Goal: Check status: Check status

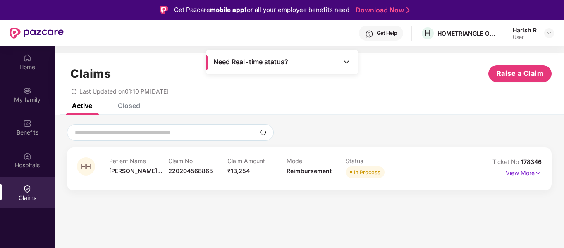
scroll to position [46, 0]
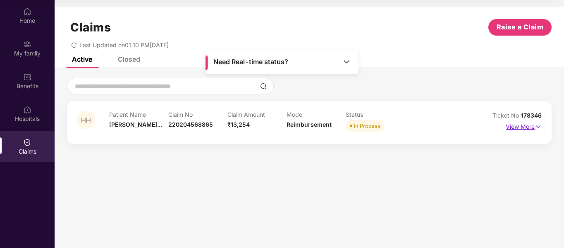
click at [527, 129] on p "View More" at bounding box center [524, 125] width 36 height 11
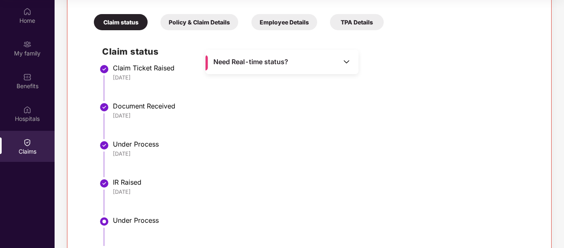
scroll to position [48, 0]
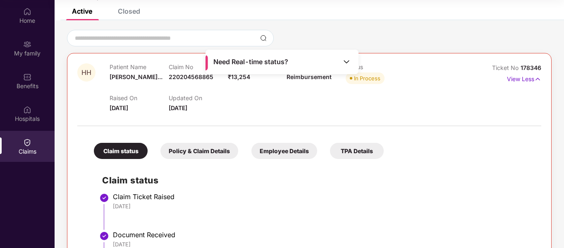
click at [212, 152] on div "Policy & Claim Details" at bounding box center [199, 151] width 78 height 16
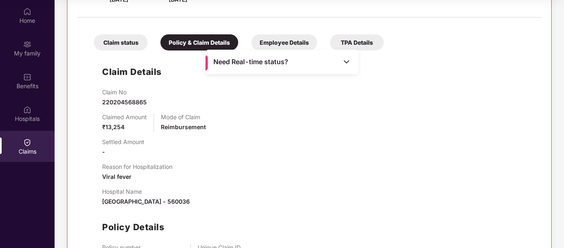
scroll to position [14, 0]
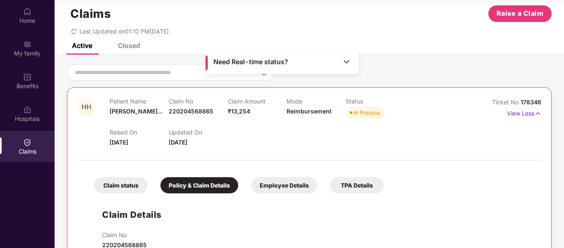
click at [295, 185] on div "Employee Details" at bounding box center [284, 185] width 66 height 16
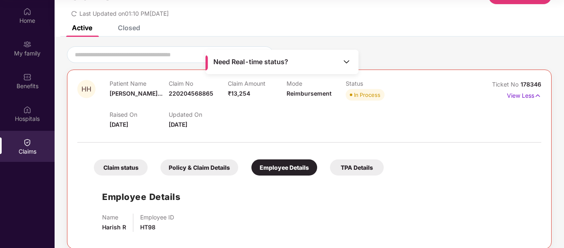
scroll to position [41, 0]
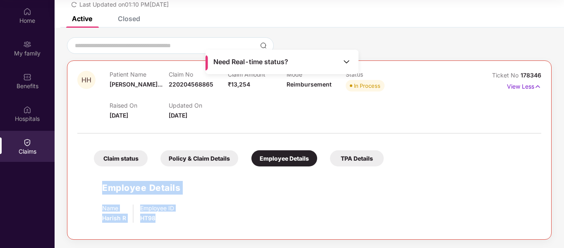
drag, startPoint x: 100, startPoint y: 185, endPoint x: 209, endPoint y: 232, distance: 118.4
click at [209, 232] on div "HH Patient Name [PERSON_NAME]... Claim No 220204568865 Claim Amount ₹13,254 Mod…" at bounding box center [309, 149] width 485 height 179
click at [206, 213] on div "Name [PERSON_NAME] Employee ID HT98" at bounding box center [317, 213] width 431 height 18
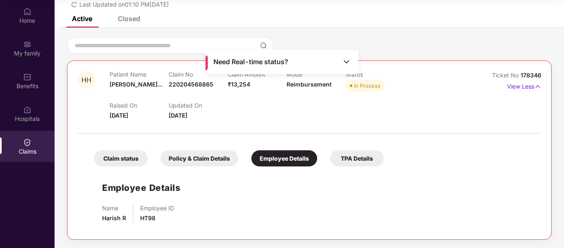
click at [380, 156] on div "TPA Details" at bounding box center [357, 158] width 54 height 16
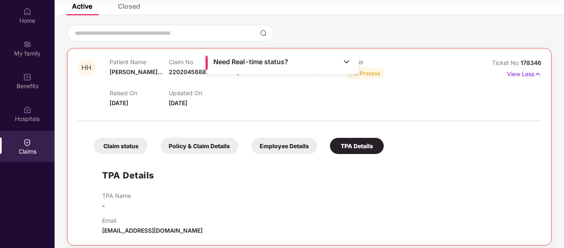
scroll to position [59, 0]
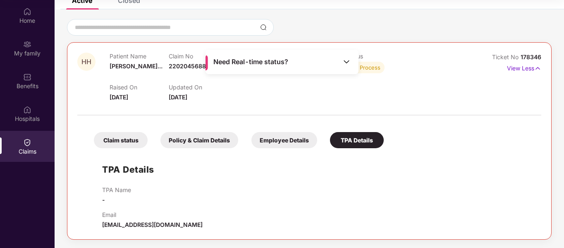
click at [265, 152] on div "Claim status Policy & Claim Details Employee Details TPA Details TPA Details TP…" at bounding box center [309, 175] width 464 height 110
click at [278, 142] on div "Employee Details" at bounding box center [284, 140] width 66 height 16
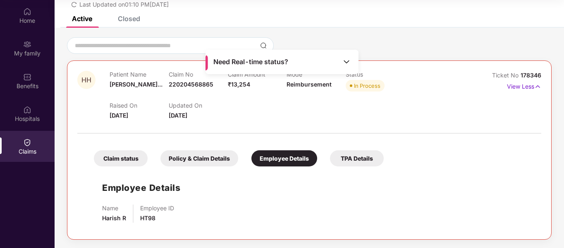
click at [204, 158] on div "Policy & Claim Details" at bounding box center [199, 158] width 78 height 16
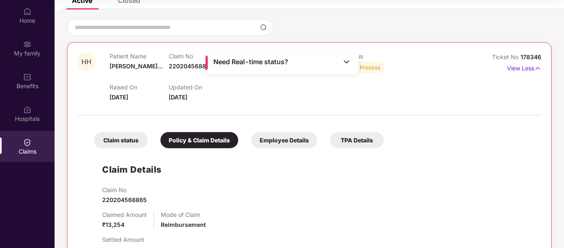
click at [119, 141] on div "Claim status" at bounding box center [121, 140] width 54 height 16
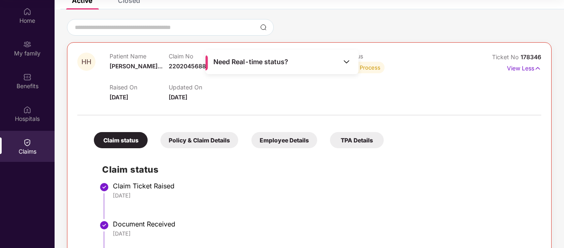
scroll to position [255, 0]
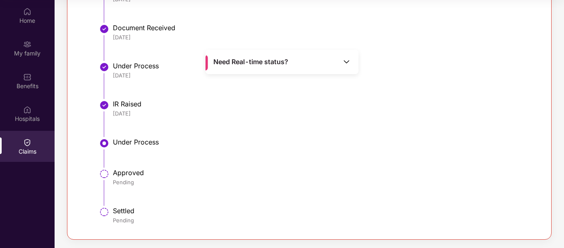
click at [351, 148] on li "Under Process" at bounding box center [317, 156] width 431 height 31
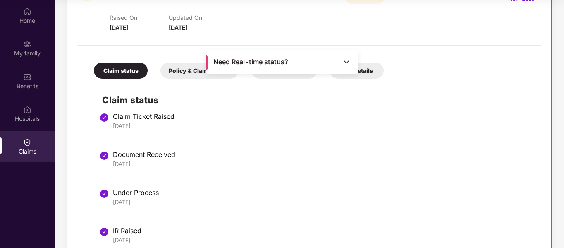
scroll to position [7, 0]
